Goal: Information Seeking & Learning: Learn about a topic

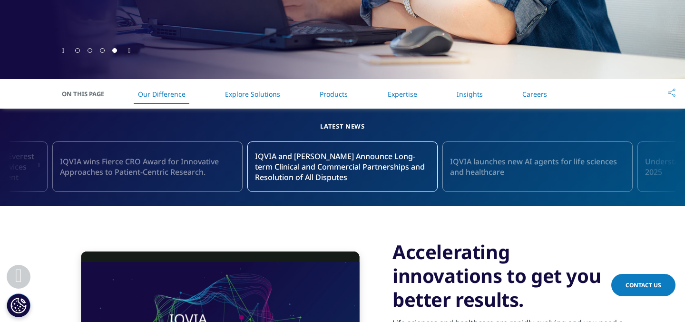
scroll to position [346, 0]
